Goal: Information Seeking & Learning: Learn about a topic

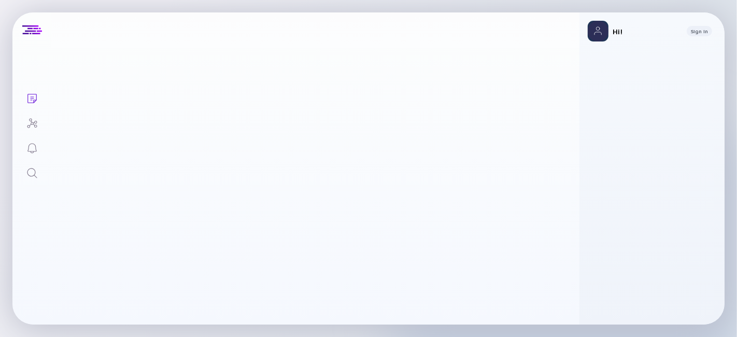
click at [31, 177] on icon "Search" at bounding box center [32, 173] width 12 height 12
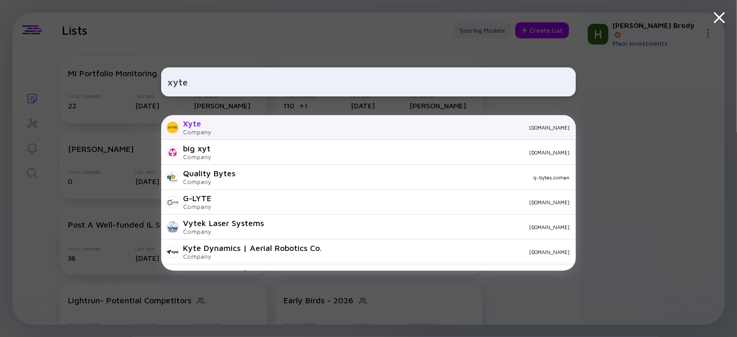
type input "xyte"
click at [257, 128] on div "[DOMAIN_NAME]" at bounding box center [394, 127] width 350 height 6
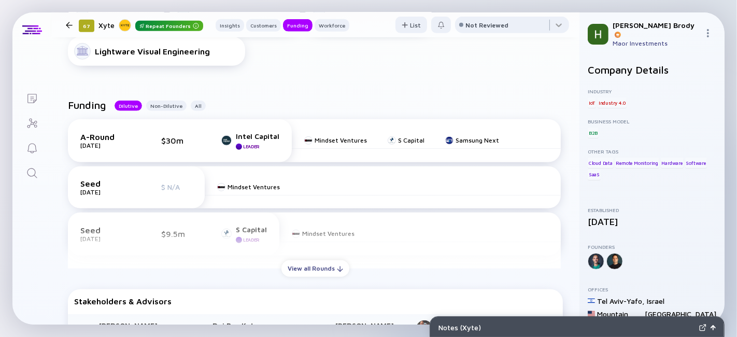
scroll to position [536, 0]
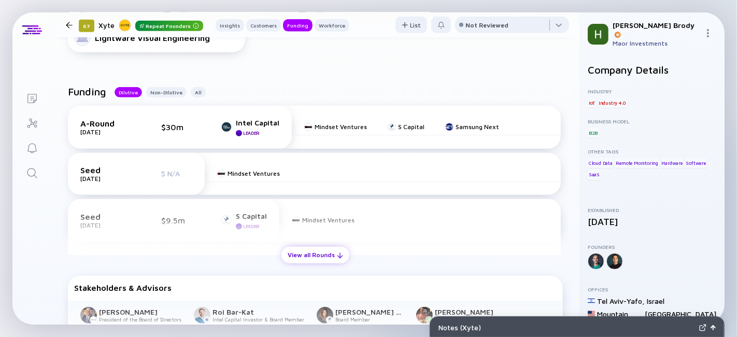
click at [309, 253] on div "View all Rounds" at bounding box center [315, 255] width 68 height 16
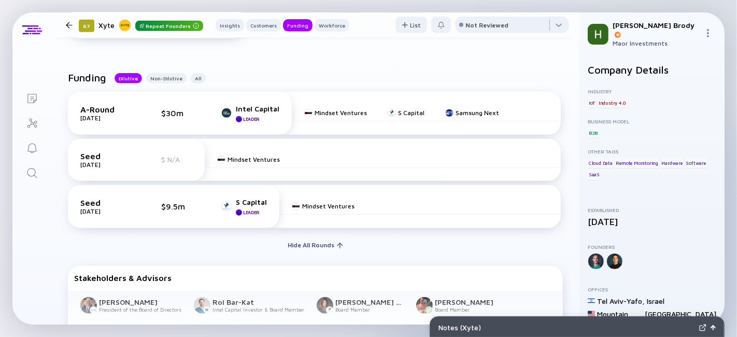
scroll to position [575, 0]
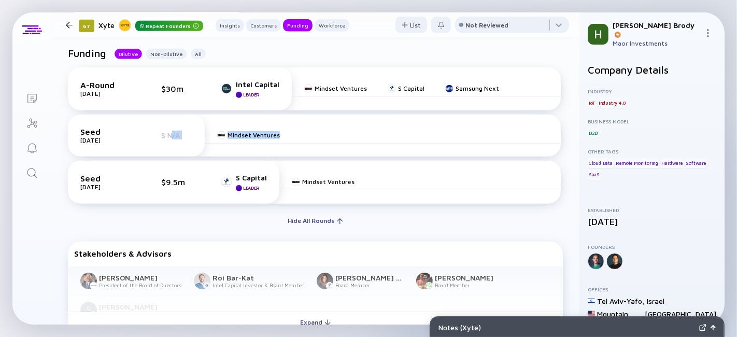
drag, startPoint x: 342, startPoint y: 134, endPoint x: 174, endPoint y: 126, distance: 168.1
click at [174, 126] on div "Seed [DATE] $ N/A Mindset Ventures" at bounding box center [314, 136] width 493 height 42
drag, startPoint x: 208, startPoint y: 180, endPoint x: 423, endPoint y: 178, distance: 215.6
click at [422, 178] on div "Seed [DATE] $9.5m S Capital Leader Mindset Ventures" at bounding box center [314, 182] width 493 height 43
click at [441, 180] on div "Mindset Ventures" at bounding box center [419, 182] width 281 height 17
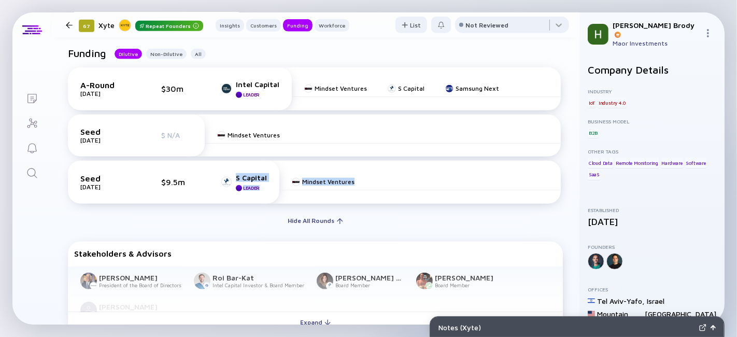
drag, startPoint x: 456, startPoint y: 188, endPoint x: 193, endPoint y: 177, distance: 263.5
click at [193, 177] on div "Seed [DATE] $9.5m S Capital Leader Mindset Ventures" at bounding box center [314, 182] width 493 height 43
click at [234, 219] on div "A-Round [DATE] $30m Intel Capital Leader Mindset Ventures S Capital Samsung Nex…" at bounding box center [315, 148] width 495 height 162
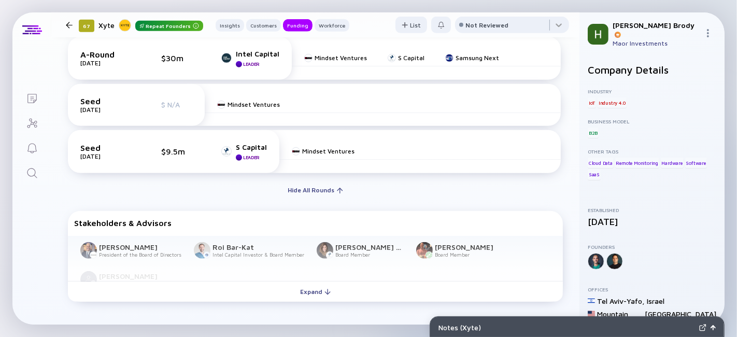
scroll to position [690, 0]
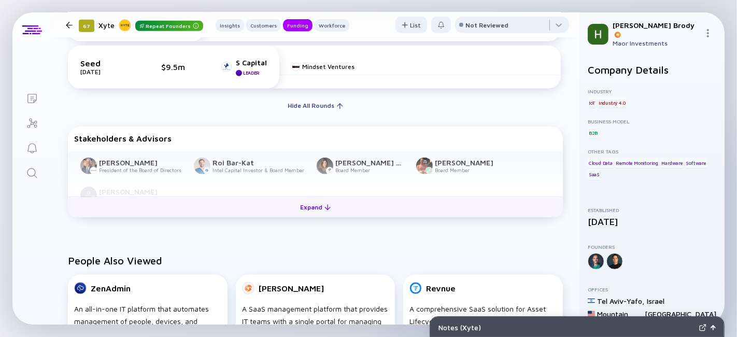
click at [352, 212] on button "Expand" at bounding box center [315, 206] width 495 height 21
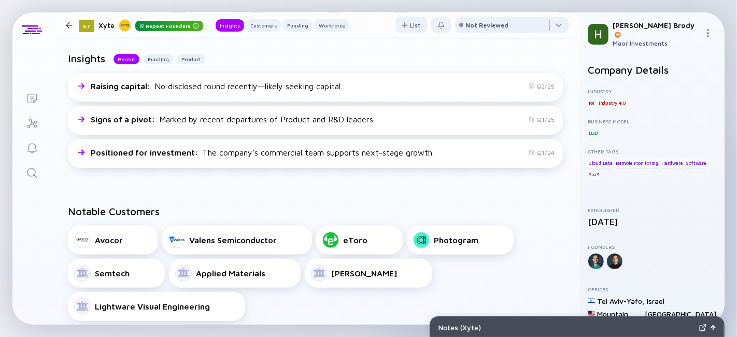
scroll to position [37, 0]
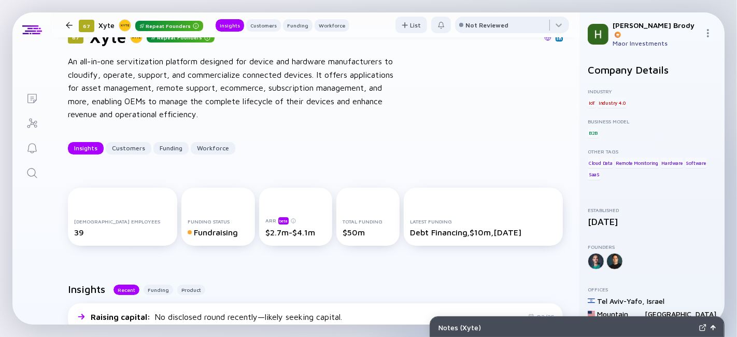
click at [656, 6] on div "Notes ( Xyte ) Lists 67 Xyte Repeat Founders Insights Customers Funding Workfor…" at bounding box center [368, 168] width 737 height 337
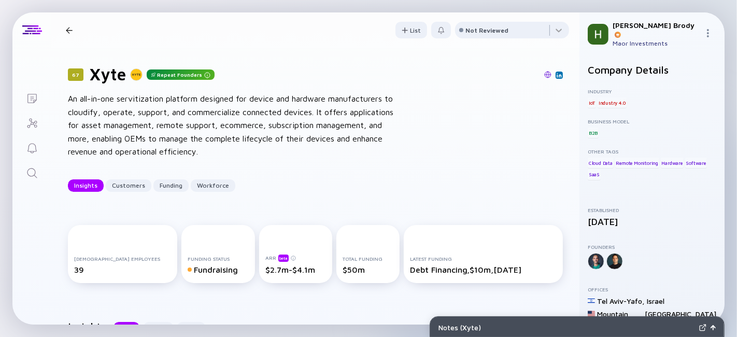
scroll to position [0, 0]
